Goal: Navigation & Orientation: Go to known website

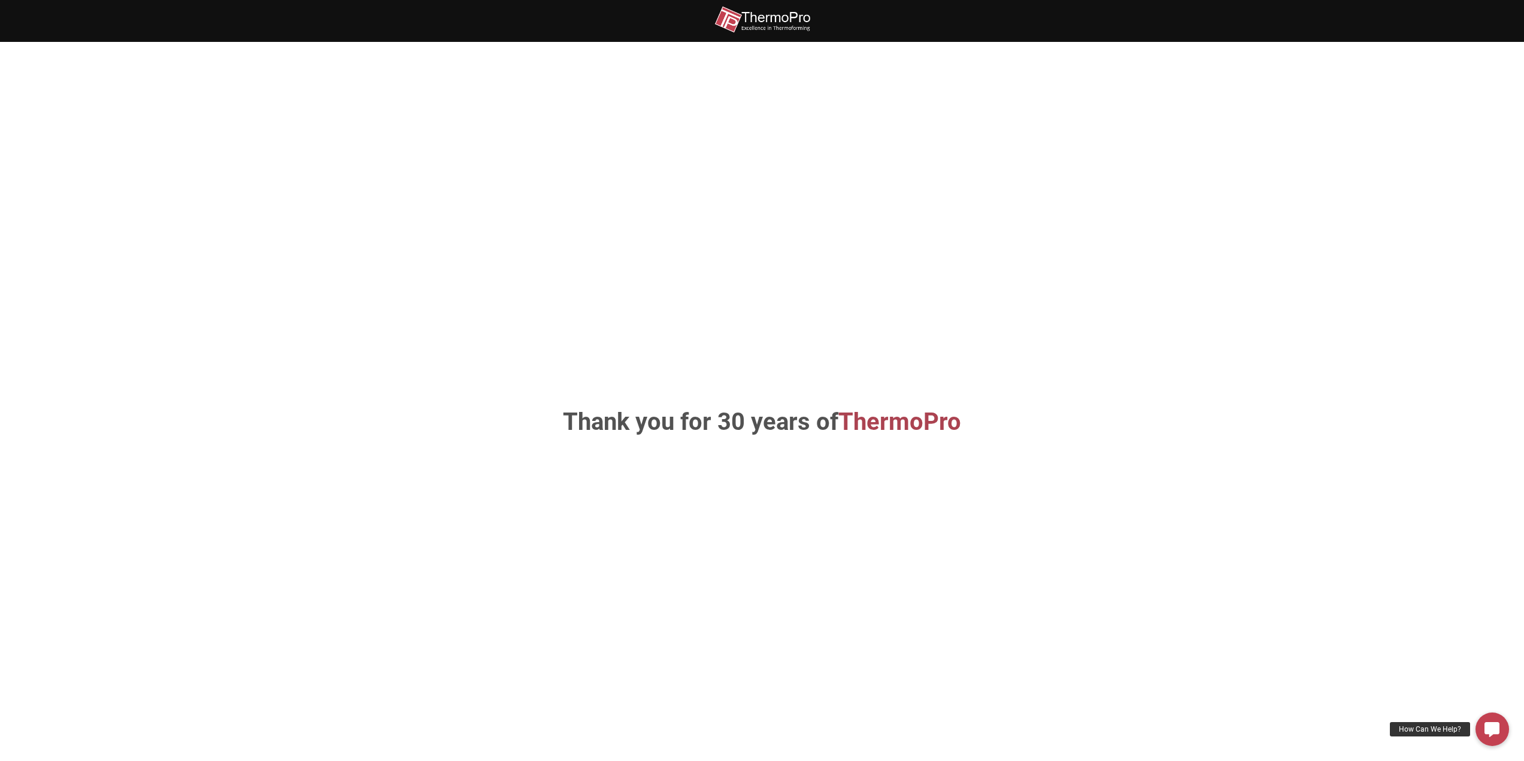
click at [761, 19] on img at bounding box center [763, 19] width 96 height 27
click at [777, 22] on img at bounding box center [763, 19] width 96 height 27
